Goal: Communication & Community: Answer question/provide support

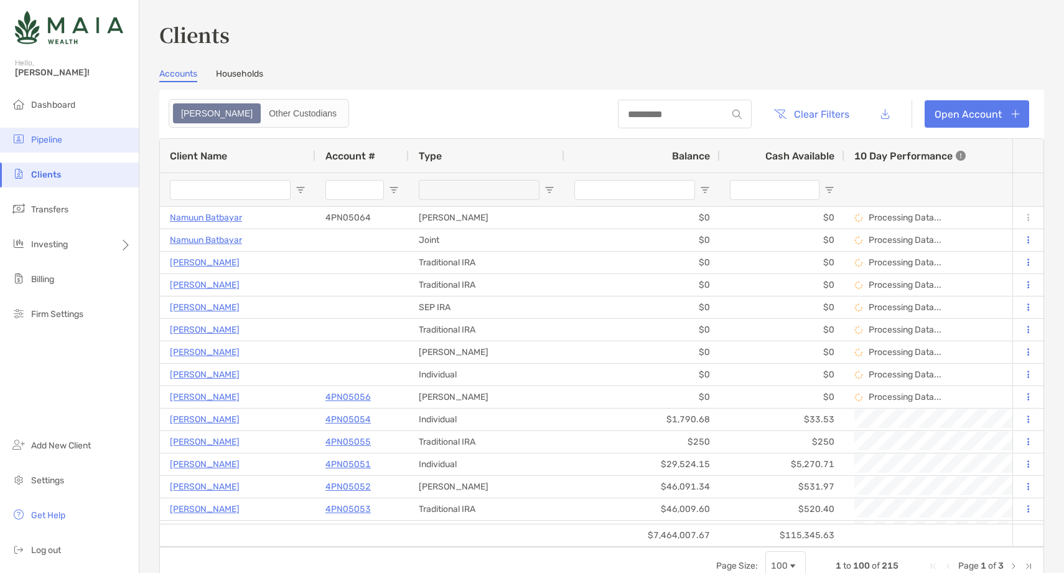
click at [83, 130] on li "Pipeline" at bounding box center [69, 140] width 139 height 25
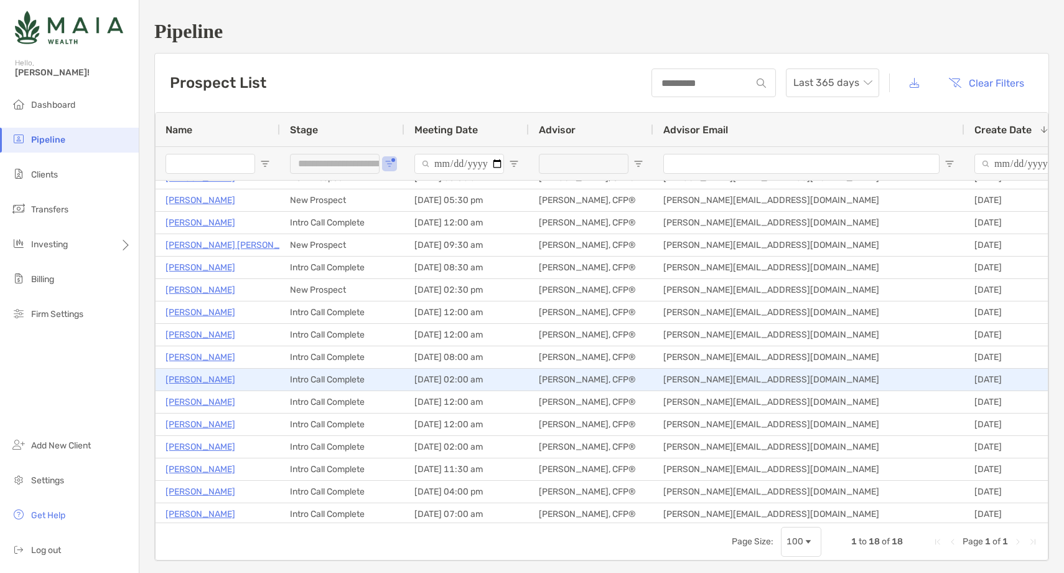
scroll to position [62, 0]
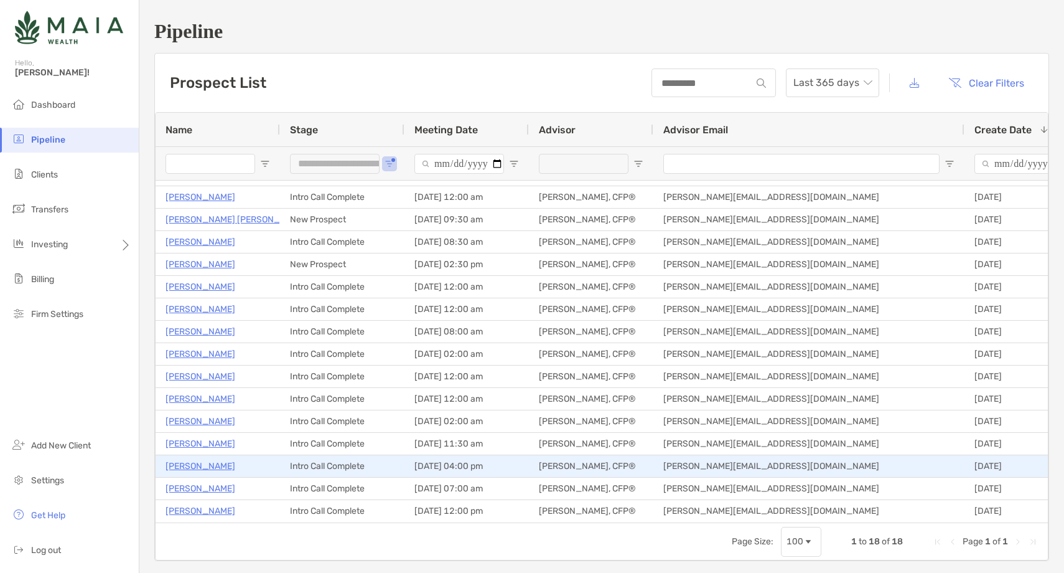
click at [195, 460] on p "[PERSON_NAME]" at bounding box center [201, 466] width 70 height 16
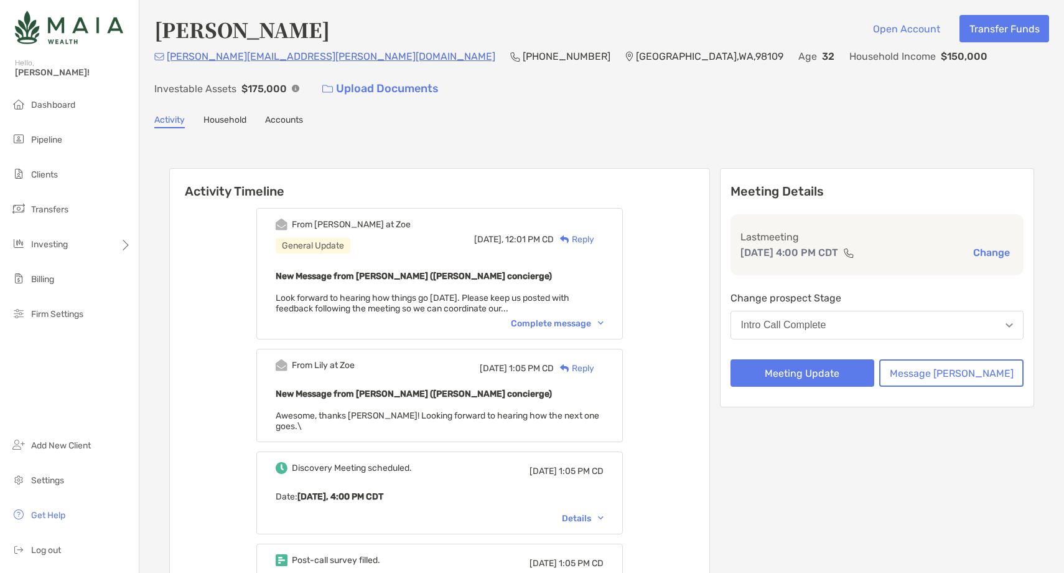
click at [523, 57] on p "(917) 283-1854" at bounding box center [567, 57] width 88 height 16
copy p "(917) 283-1854"
click at [604, 268] on p "New Message from Matthew Wiener (Zoe concierge)" at bounding box center [440, 276] width 328 height 16
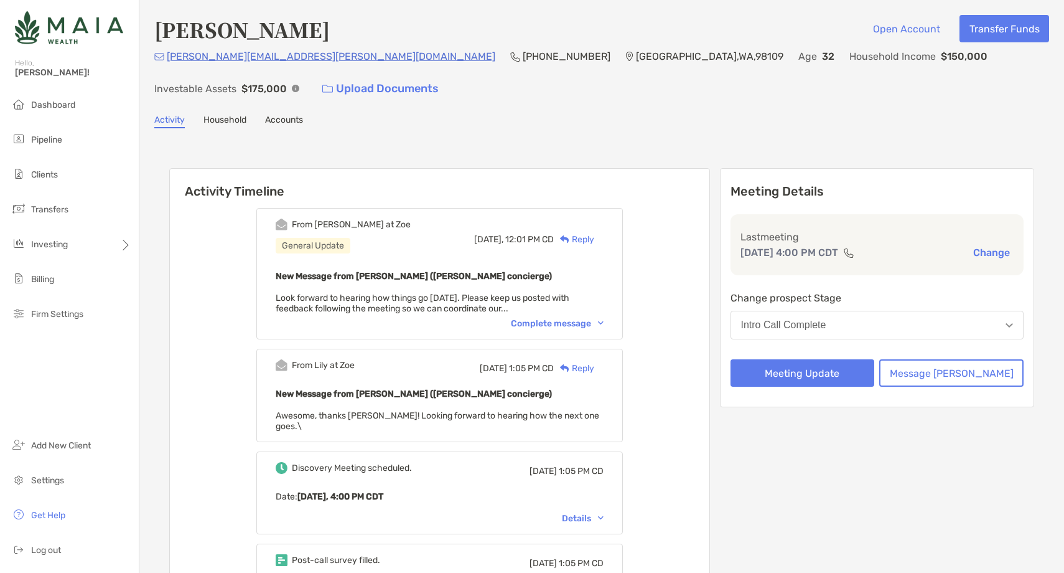
click at [594, 233] on div "Reply" at bounding box center [574, 239] width 40 height 13
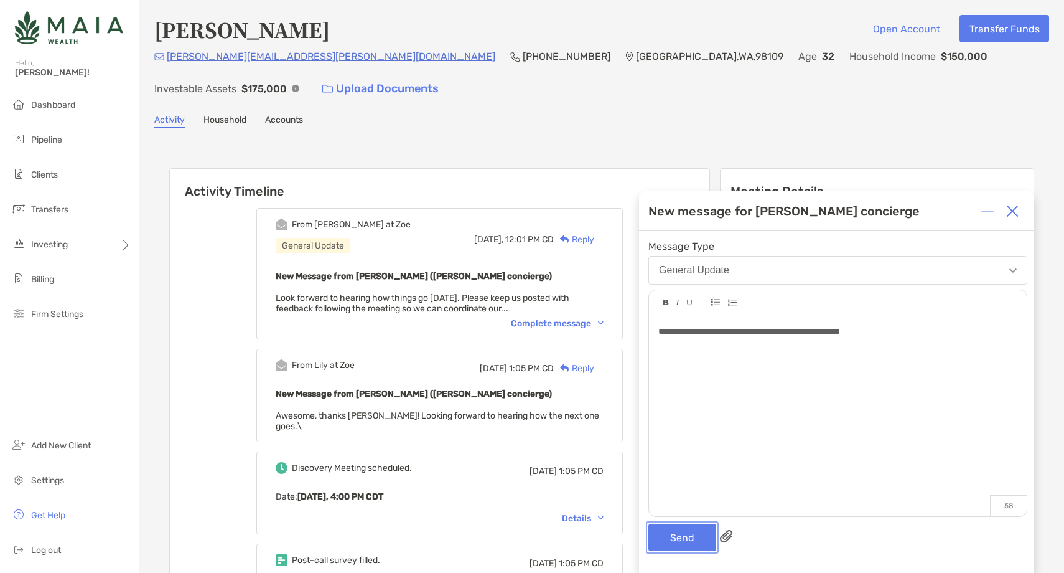
click at [692, 531] on button "Send" at bounding box center [683, 536] width 68 height 27
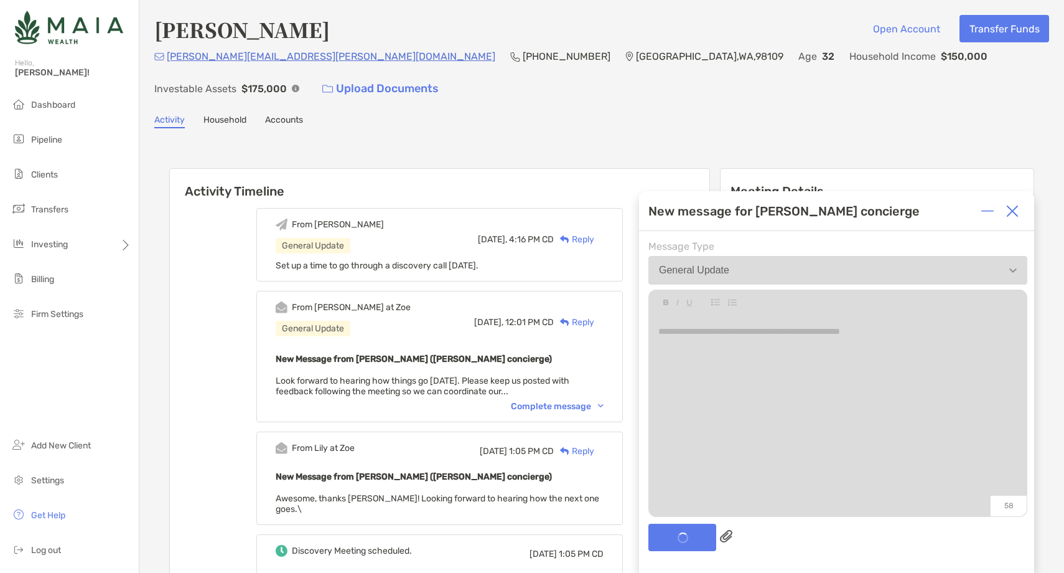
click at [1014, 211] on img at bounding box center [1013, 211] width 12 height 12
